Goal: Task Accomplishment & Management: Manage account settings

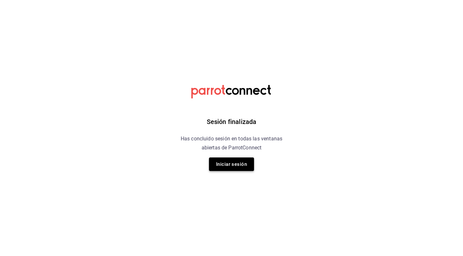
click at [245, 169] on button "Iniciar sesión" at bounding box center [231, 164] width 45 height 14
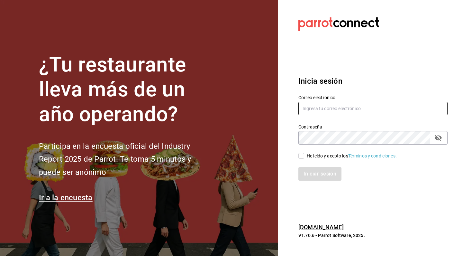
click at [323, 111] on input "text" at bounding box center [373, 109] width 149 height 14
type input "[EMAIL_ADDRESS][DOMAIN_NAME]"
click at [301, 157] on input "He leído y acepto los Términos y condiciones." at bounding box center [302, 156] width 6 height 6
checkbox input "true"
click at [306, 172] on button "Iniciar sesión" at bounding box center [321, 174] width 44 height 14
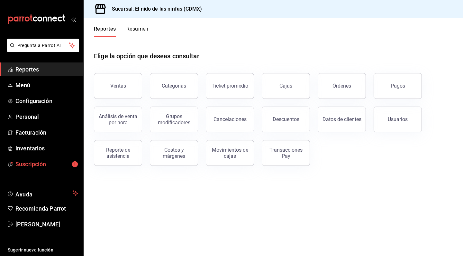
click at [46, 164] on span "Suscripción" at bounding box center [46, 164] width 63 height 9
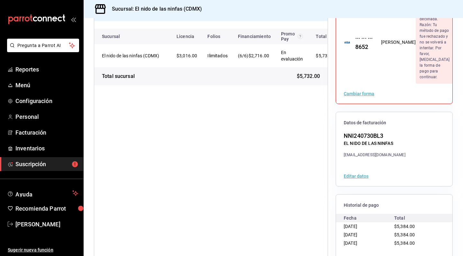
scroll to position [73, 0]
click at [44, 68] on span "Reportes" at bounding box center [46, 69] width 63 height 9
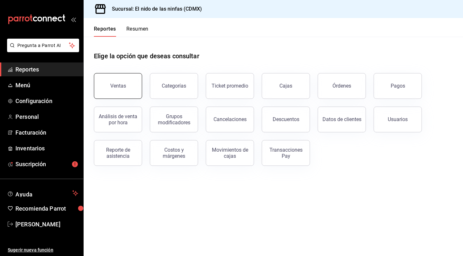
click at [117, 85] on div "Ventas" at bounding box center [118, 86] width 16 height 6
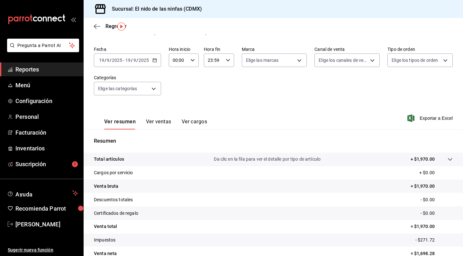
scroll to position [16, 0]
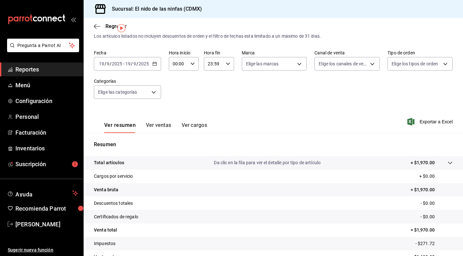
click at [42, 69] on span "Reportes" at bounding box center [46, 69] width 63 height 9
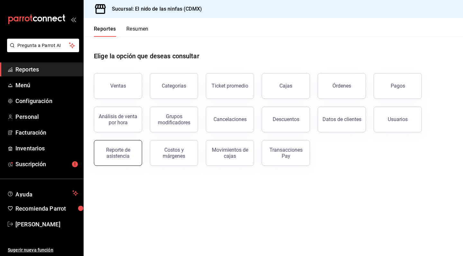
click at [125, 158] on div "Reporte de asistencia" at bounding box center [118, 153] width 40 height 12
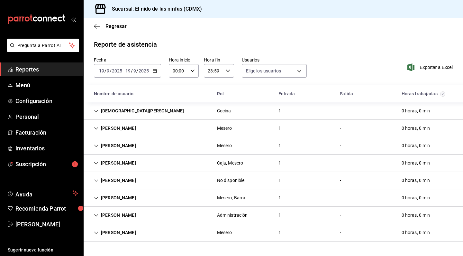
type input "f173dc28-cd37-4426-b6e2-67a35de93594,641c53eb-4821-441b-8201-a053f8237036,13bce…"
click at [97, 215] on icon "Cell" at bounding box center [96, 215] width 5 height 5
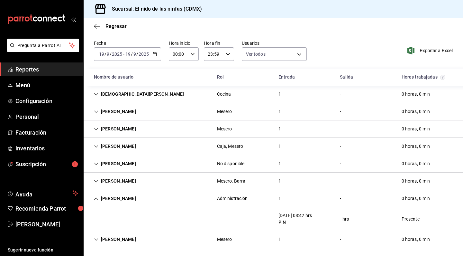
scroll to position [18, 0]
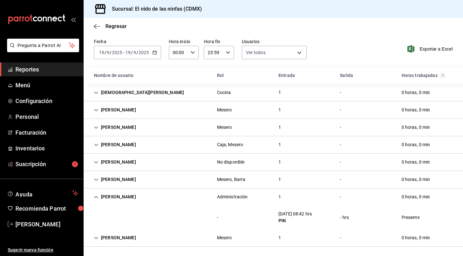
click at [97, 199] on icon "Cell" at bounding box center [96, 197] width 5 height 5
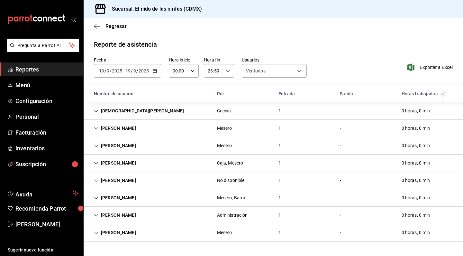
scroll to position [0, 0]
click at [97, 127] on icon "Cell" at bounding box center [96, 128] width 5 height 5
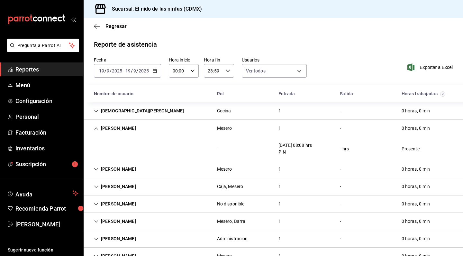
click at [97, 127] on icon "Cell" at bounding box center [96, 128] width 5 height 5
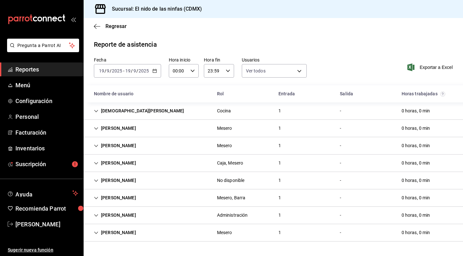
click at [99, 162] on div "Gerardo Najera" at bounding box center [115, 163] width 52 height 12
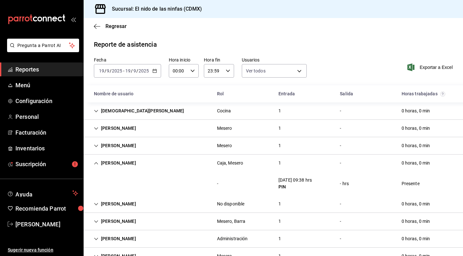
click at [99, 162] on div "Gerardo Najera" at bounding box center [115, 163] width 52 height 12
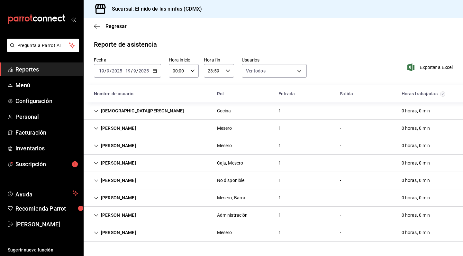
click at [122, 73] on input "2025" at bounding box center [117, 70] width 11 height 5
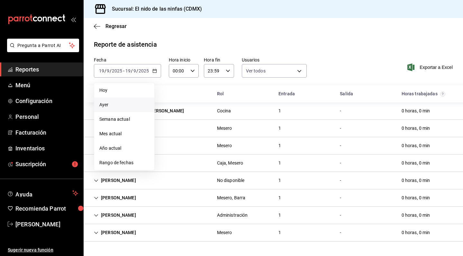
click at [116, 107] on span "Ayer" at bounding box center [124, 104] width 50 height 7
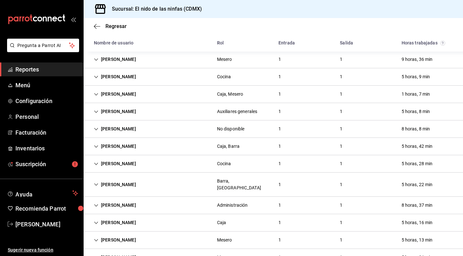
scroll to position [70, 0]
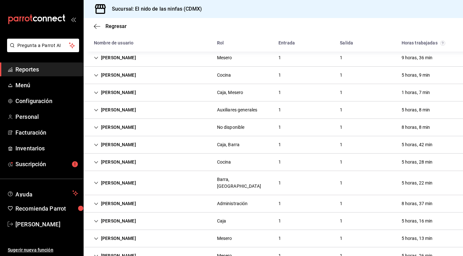
click at [96, 92] on icon "Cell" at bounding box center [96, 92] width 5 height 5
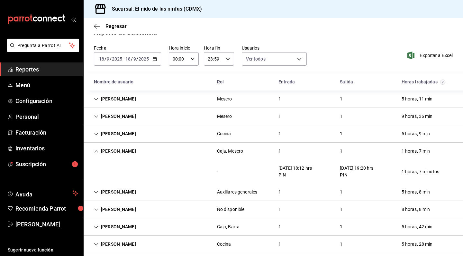
scroll to position [0, 0]
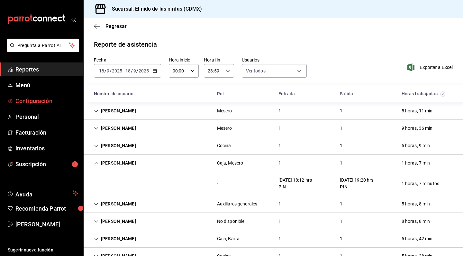
click at [47, 102] on span "Configuración" at bounding box center [46, 101] width 63 height 9
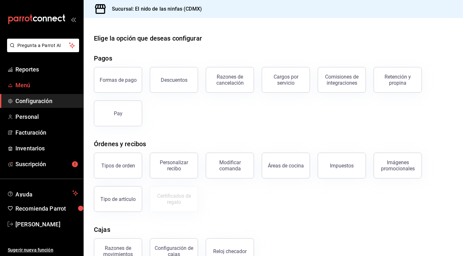
click at [29, 79] on link "Menú" at bounding box center [41, 85] width 83 height 14
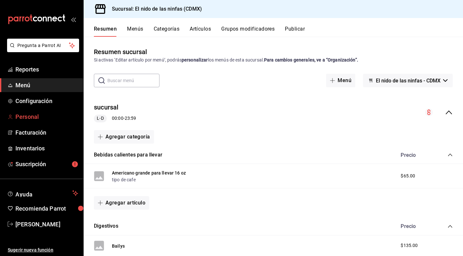
click at [36, 113] on span "Personal" at bounding box center [46, 116] width 63 height 9
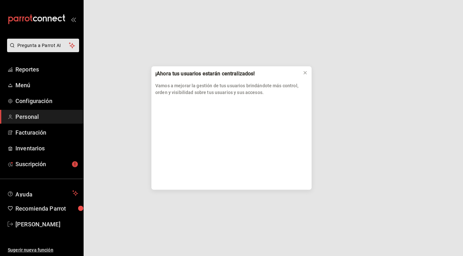
click at [36, 113] on div "¡Ahora tus usuarios estarán centralizados! Vamos a mejorar la gestión de tus us…" at bounding box center [231, 128] width 463 height 256
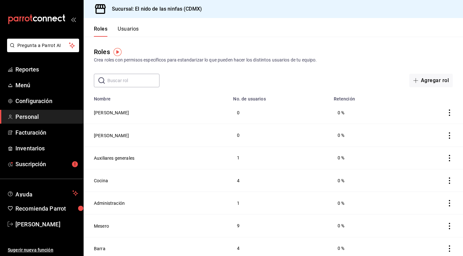
click at [127, 29] on button "Usuarios" at bounding box center [128, 31] width 21 height 11
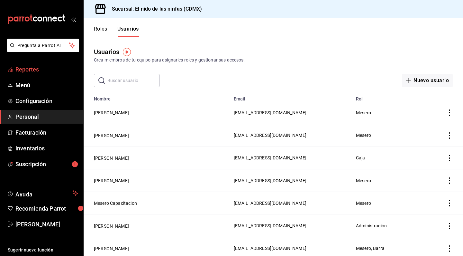
click at [30, 66] on span "Reportes" at bounding box center [46, 69] width 63 height 9
